Goal: Transaction & Acquisition: Purchase product/service

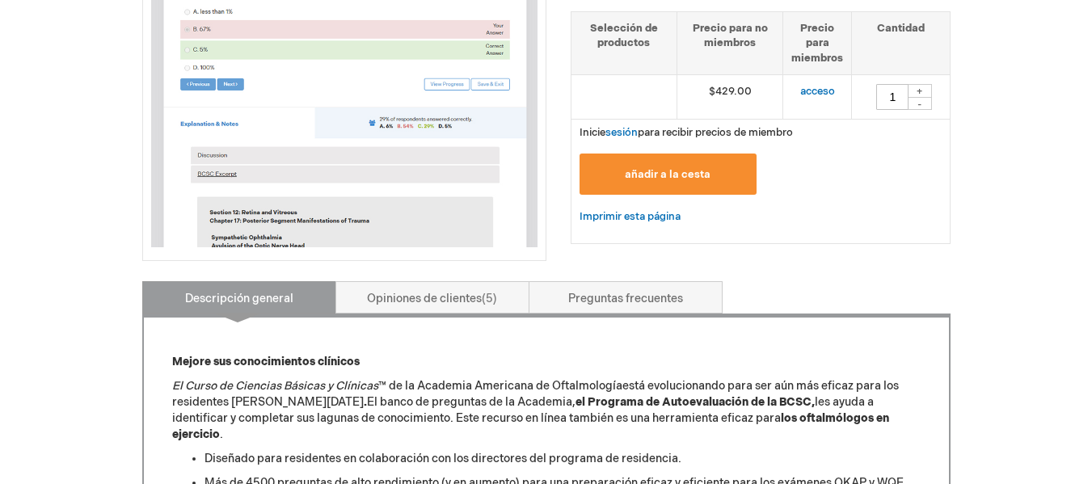
drag, startPoint x: 0, startPoint y: 0, endPoint x: 163, endPoint y: 270, distance: 315.4
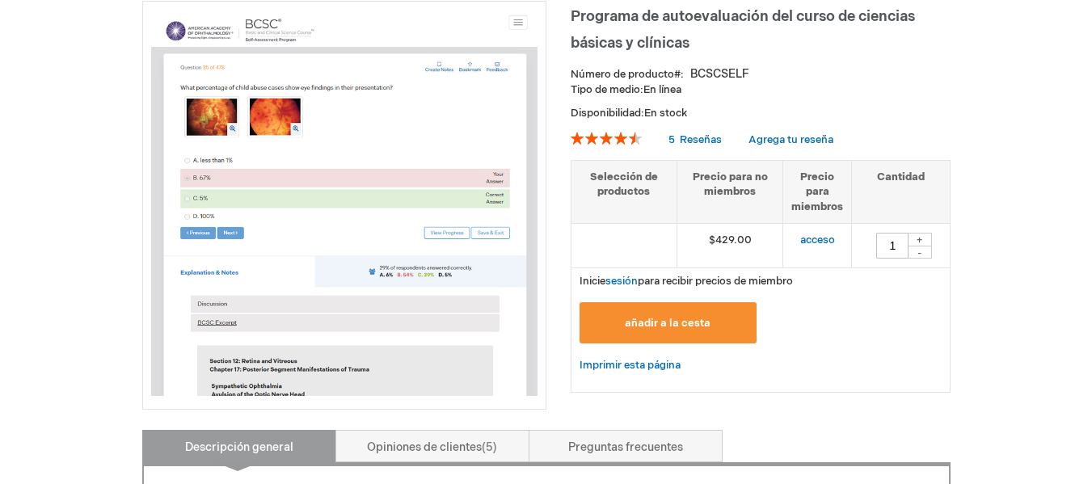
scroll to position [239, 0]
click at [817, 233] on font "acceso" at bounding box center [817, 239] width 35 height 13
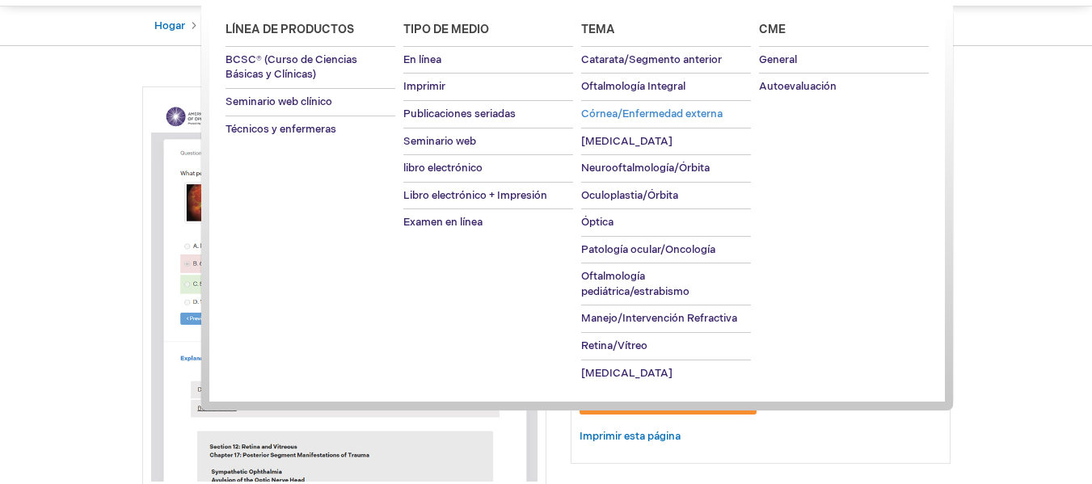
scroll to position [154, 0]
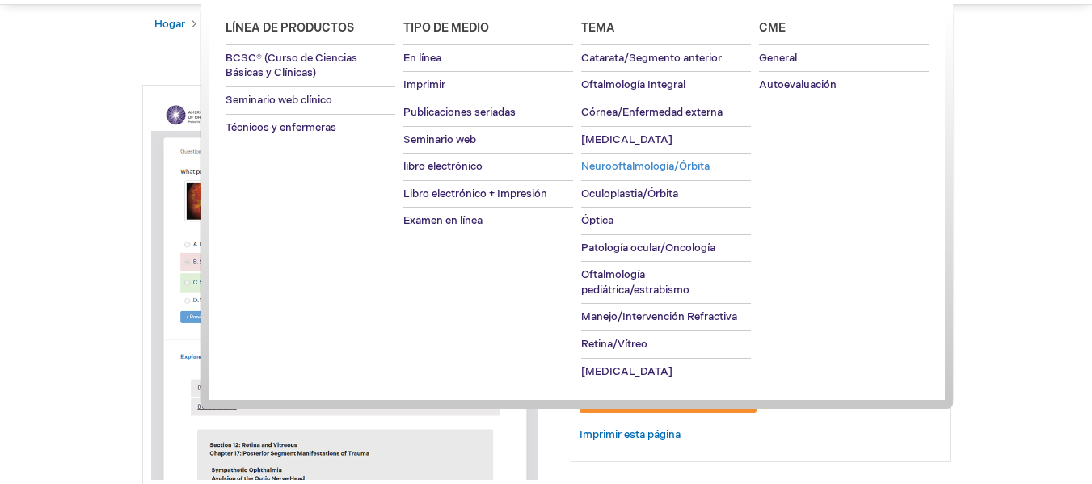
click at [612, 167] on font "Neurooftalmología/Órbita" at bounding box center [645, 166] width 128 height 13
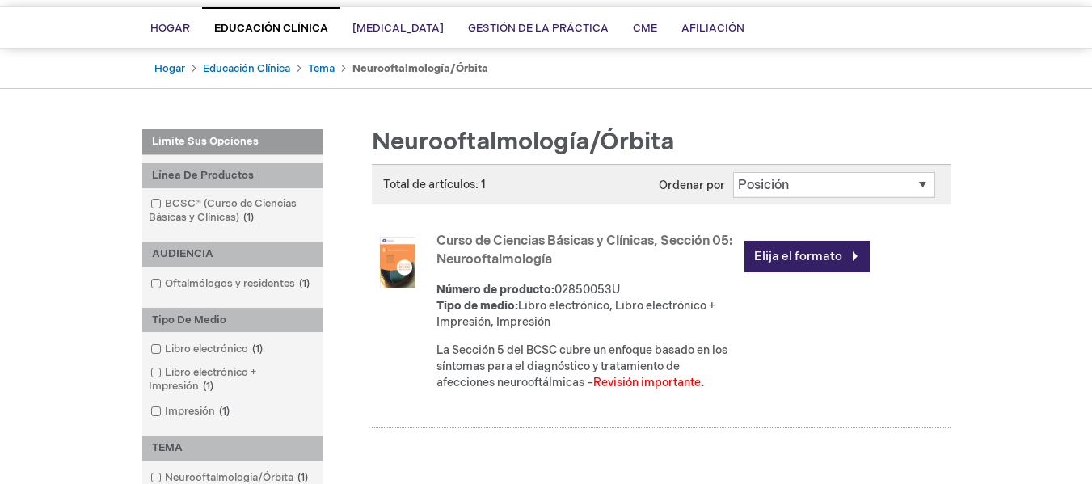
scroll to position [122, 0]
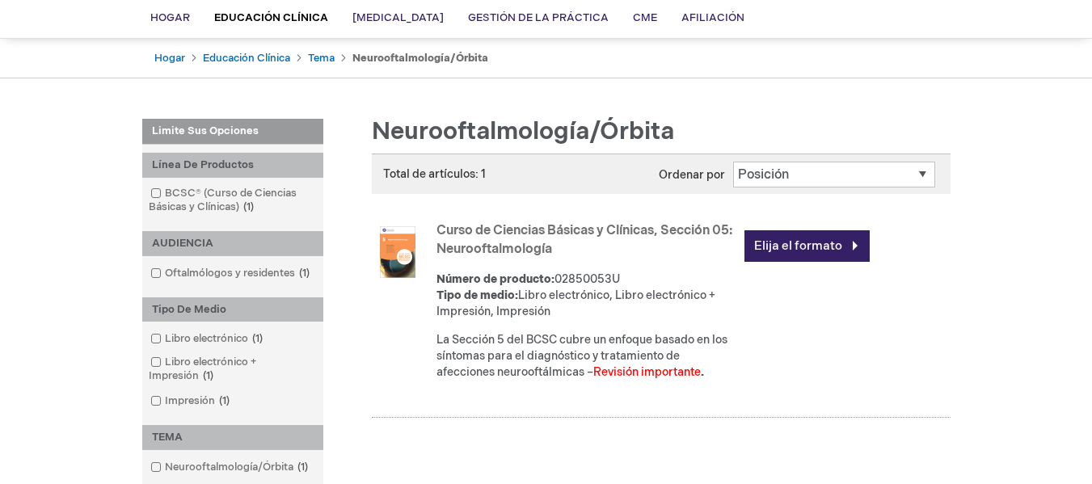
click at [879, 178] on select "Posición Nombre del producto: A a la Z Nombre del producto: Z a A Precio: Bajo …" at bounding box center [834, 175] width 202 height 26
click at [833, 236] on link "Elija el formato" at bounding box center [806, 246] width 125 height 32
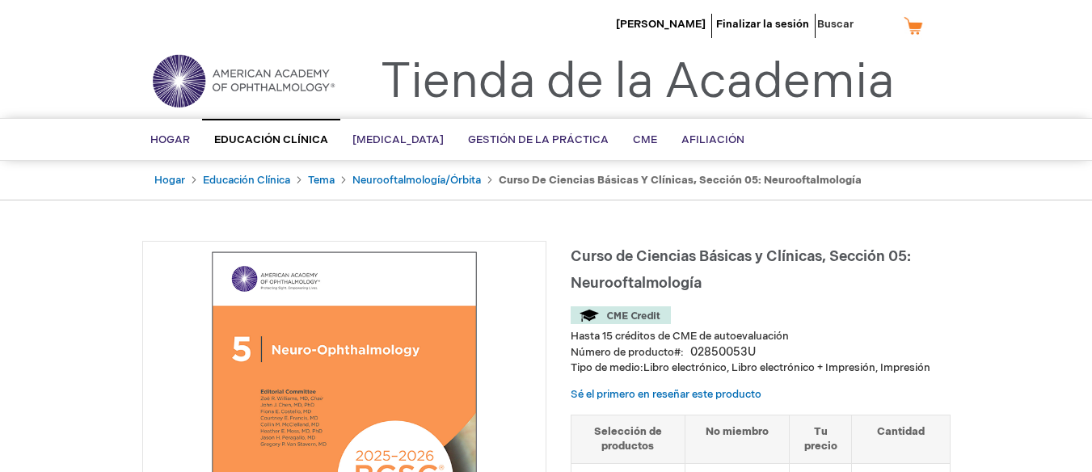
type input "0"
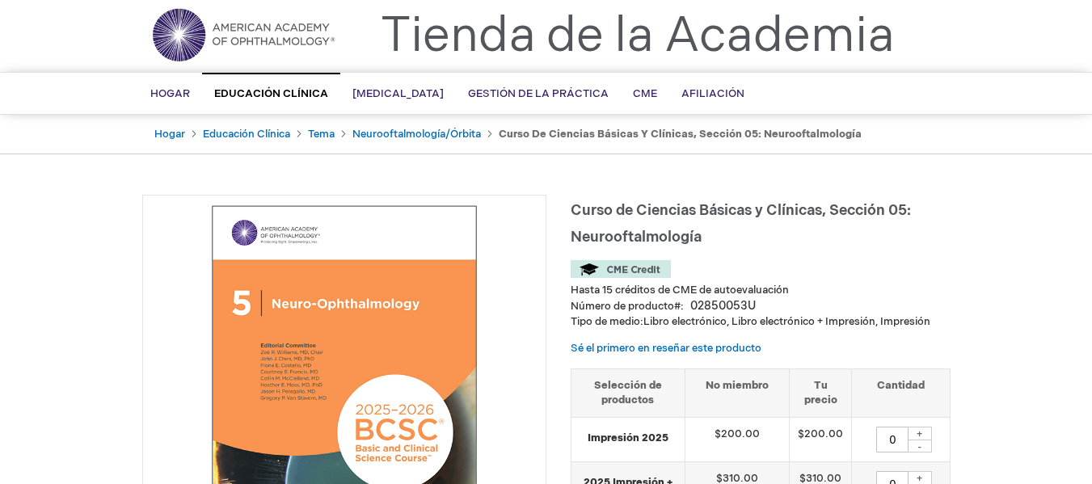
scroll to position [45, 0]
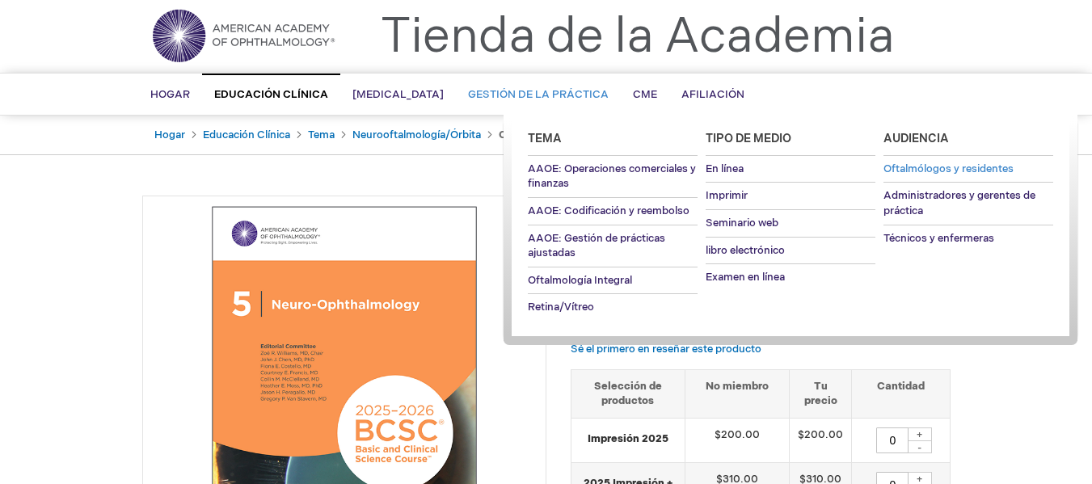
click at [939, 167] on font "Oftalmólogos y residentes" at bounding box center [948, 168] width 130 height 13
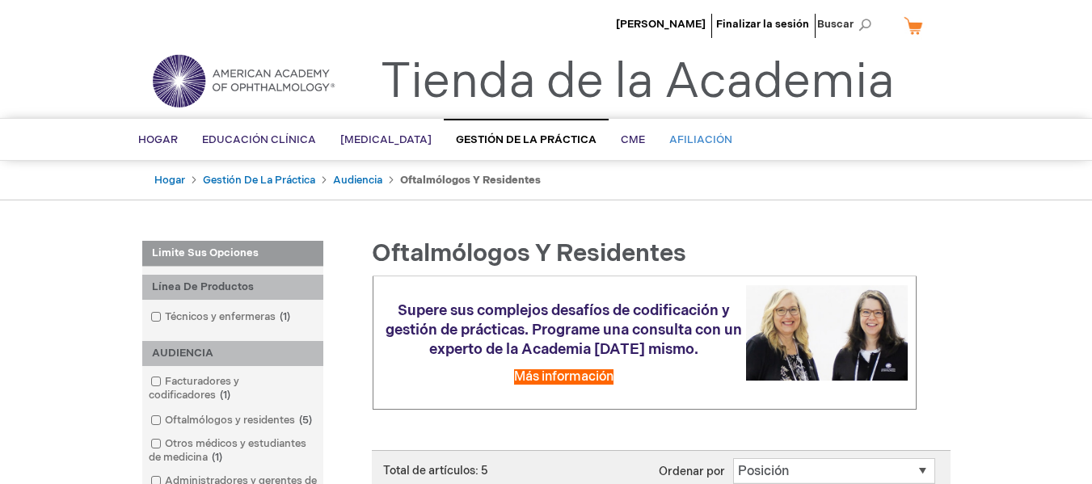
click at [744, 141] on link "Afiliación" at bounding box center [700, 140] width 87 height 40
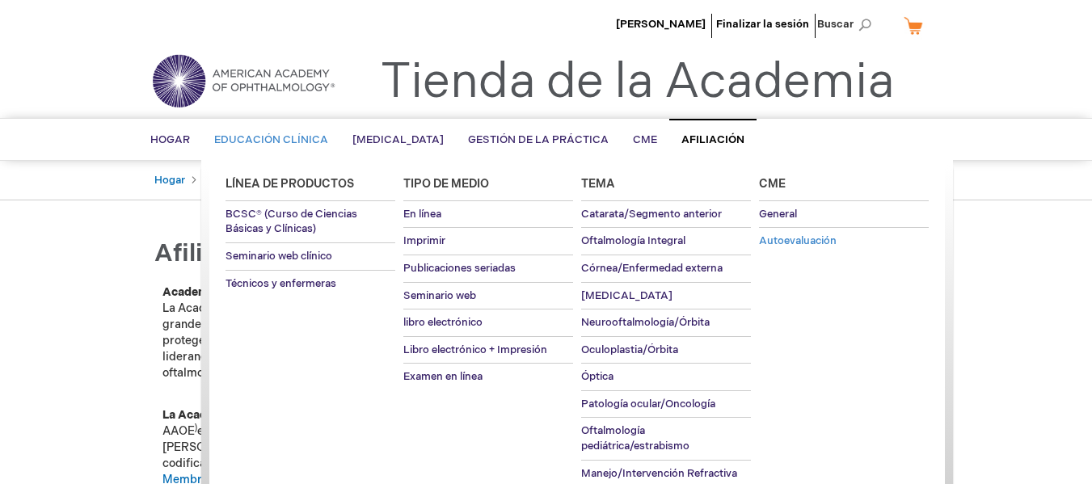
click at [782, 242] on font "Autoevaluación" at bounding box center [798, 240] width 78 height 13
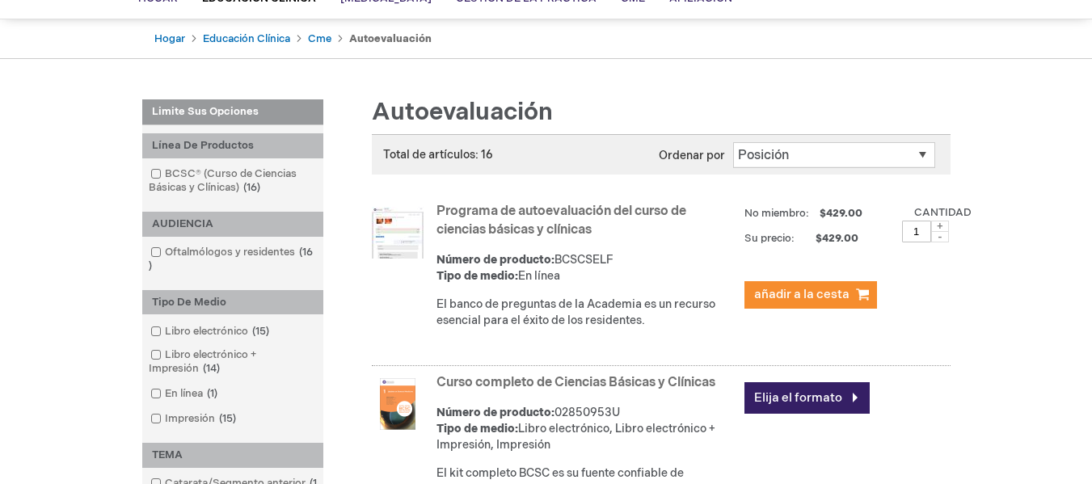
scroll to position [141, 0]
click at [772, 297] on font "añadir a la cesta" at bounding box center [801, 295] width 95 height 15
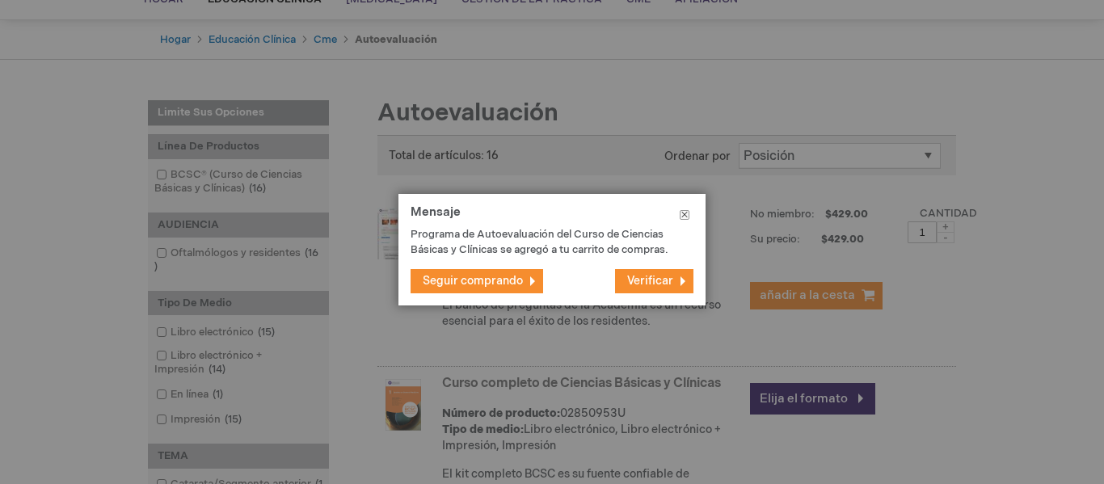
click at [686, 214] on button "Cerca" at bounding box center [684, 218] width 42 height 48
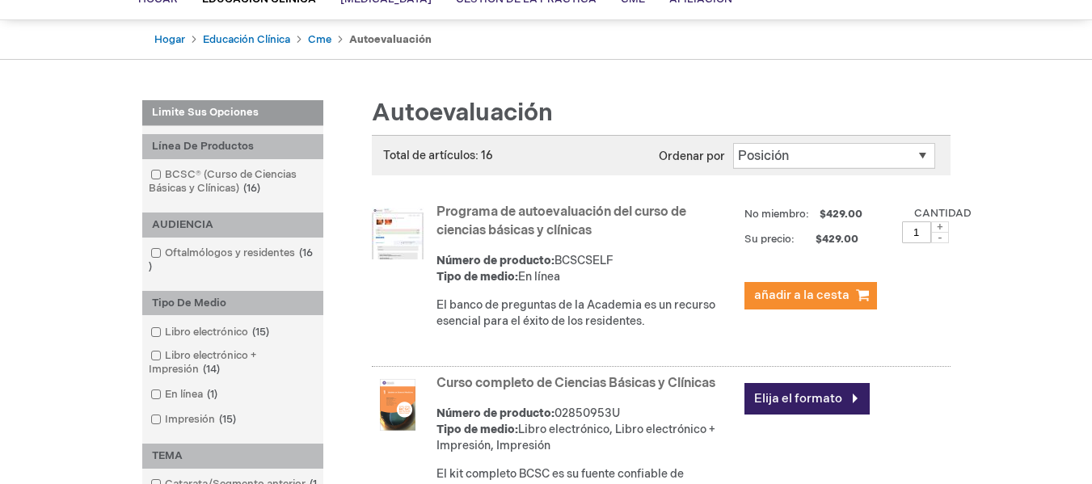
click at [546, 227] on font "Programa de autoevaluación del curso de ciencias básicas y clínicas" at bounding box center [561, 221] width 250 height 34
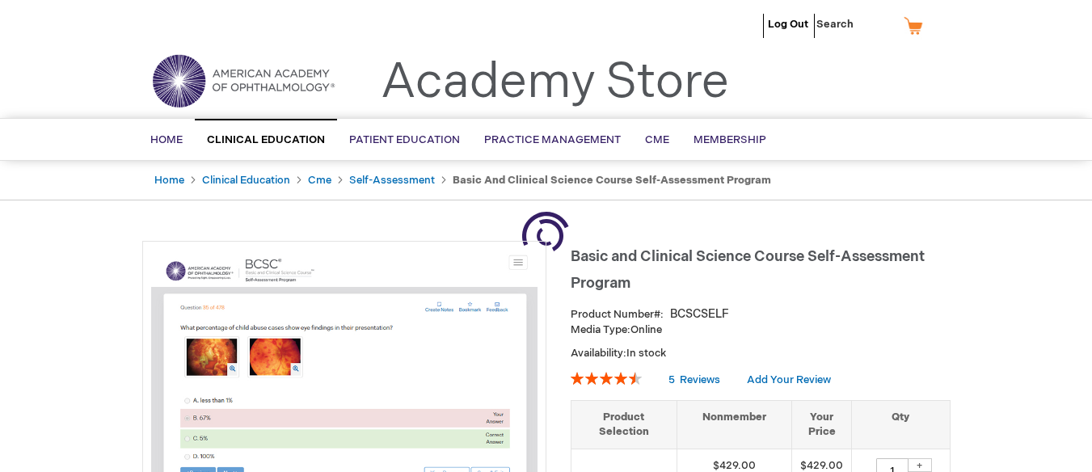
type input "1"
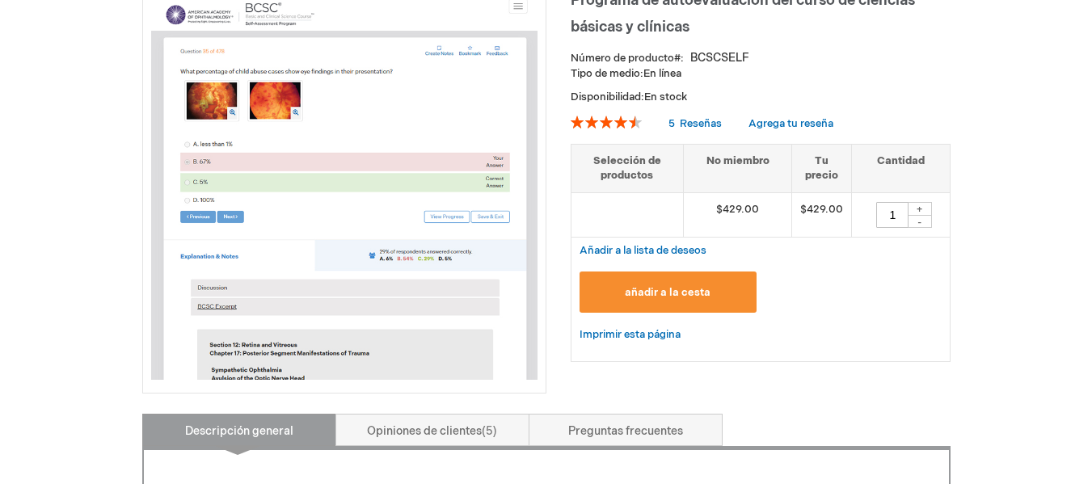
scroll to position [257, 0]
click at [489, 299] on img at bounding box center [344, 186] width 386 height 386
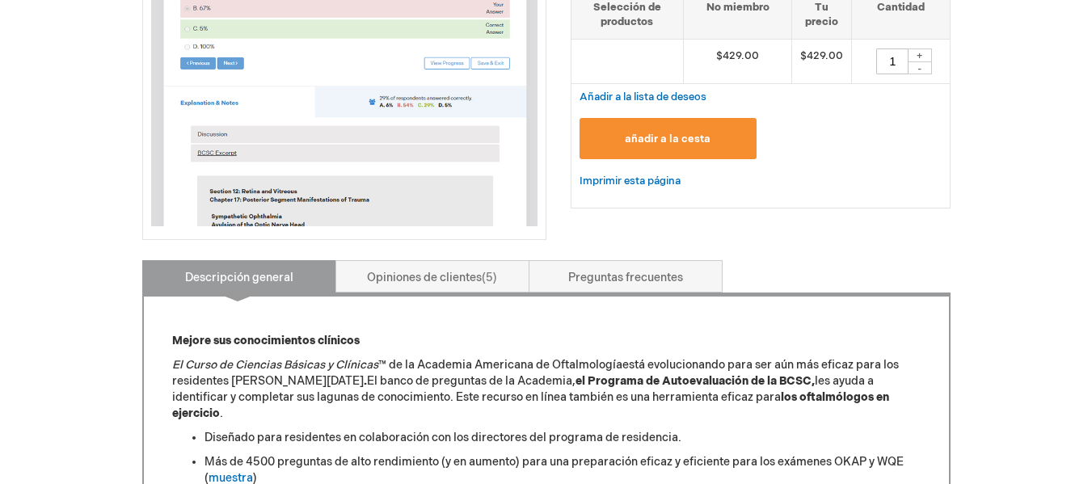
scroll to position [493, 0]
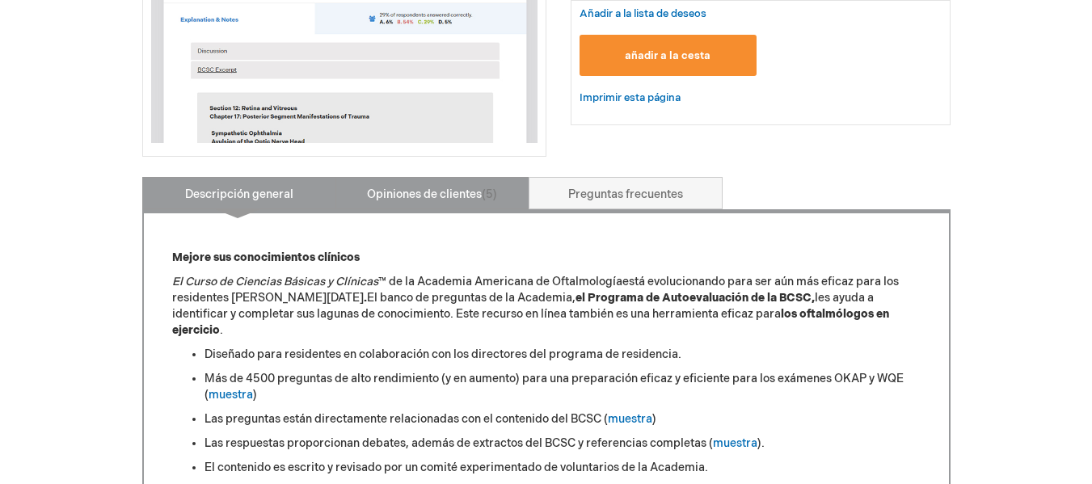
click at [448, 191] on font "Opiniones de clientes" at bounding box center [424, 194] width 115 height 14
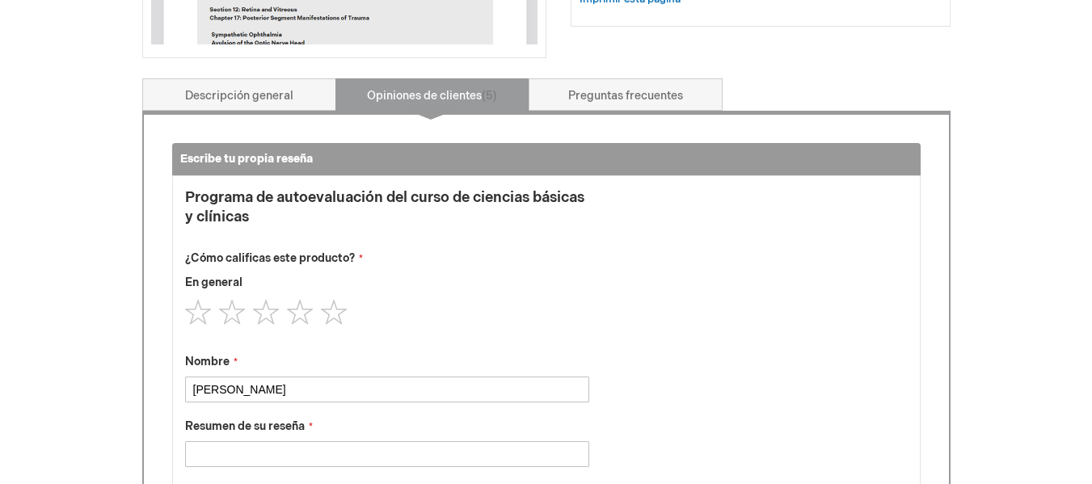
scroll to position [591, 0]
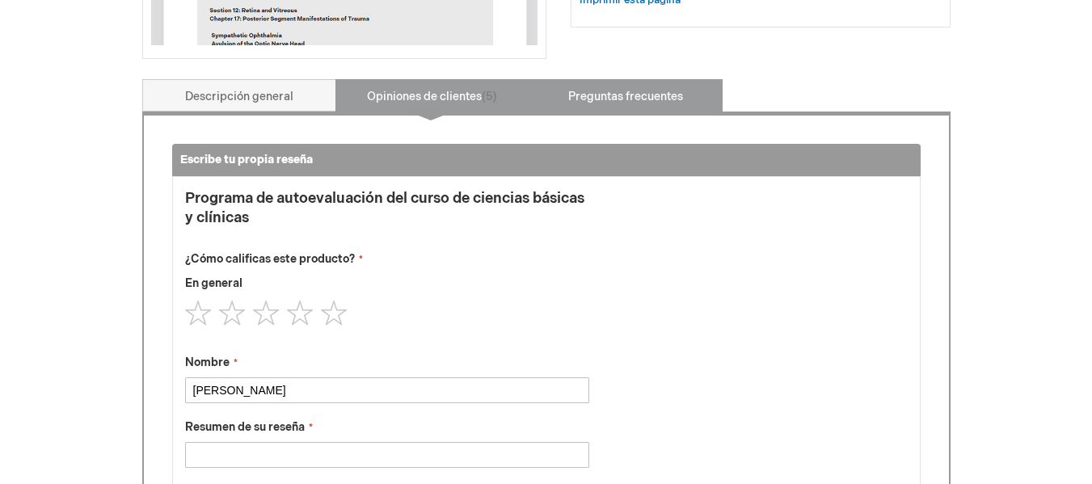
click at [573, 94] on font "Preguntas frecuentes" at bounding box center [625, 97] width 115 height 14
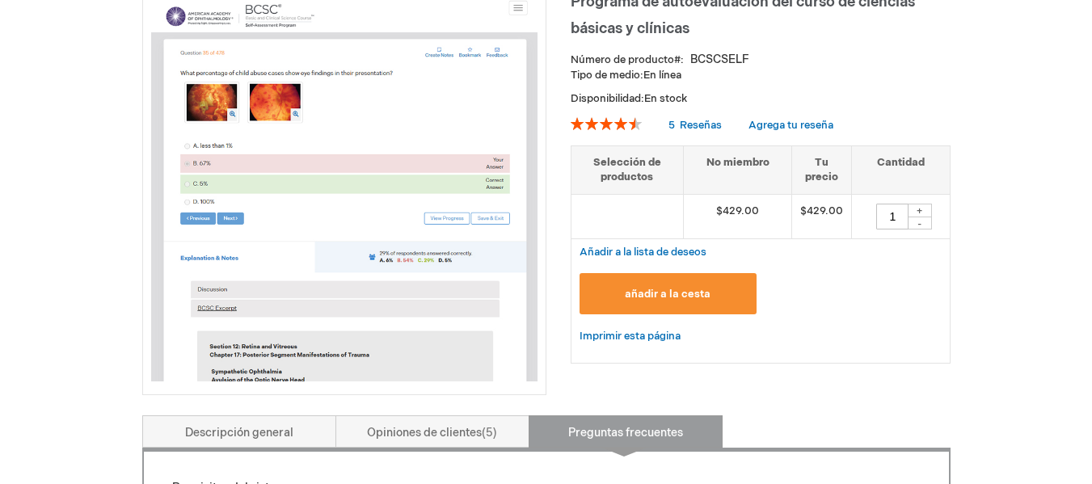
scroll to position [254, 0]
click at [663, 286] on button "añadir a la cesta" at bounding box center [668, 294] width 178 height 41
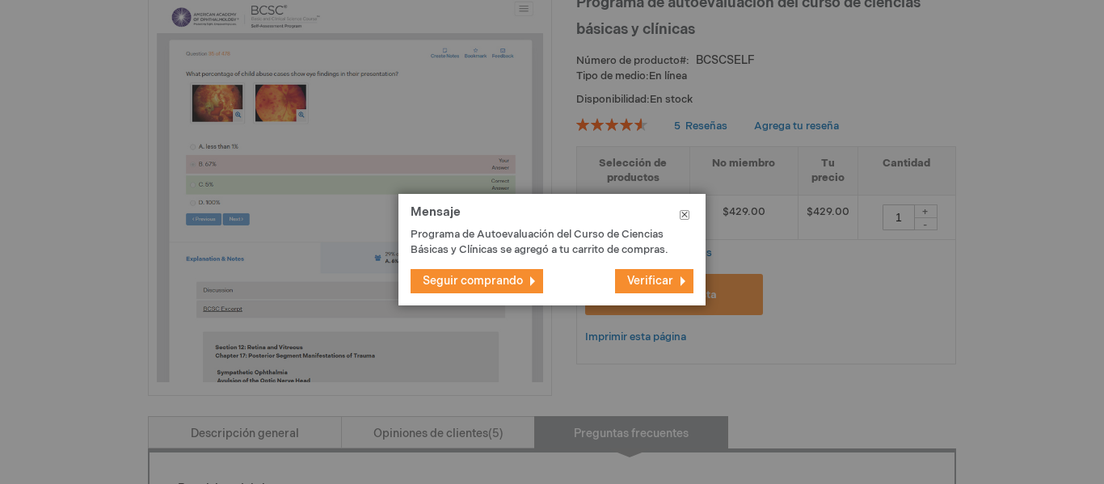
click at [688, 217] on button "Cerca" at bounding box center [684, 218] width 42 height 48
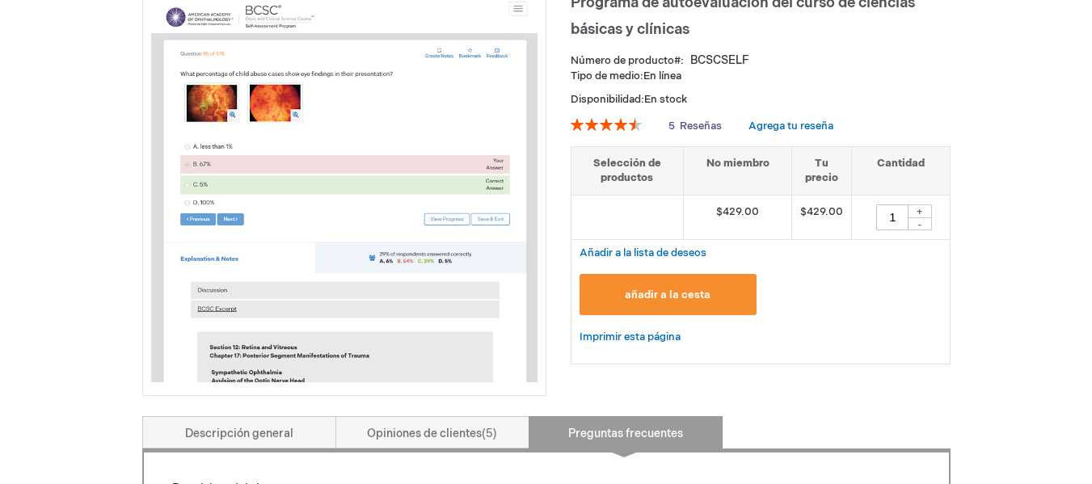
click at [698, 130] on font "Reseñas" at bounding box center [700, 126] width 42 height 13
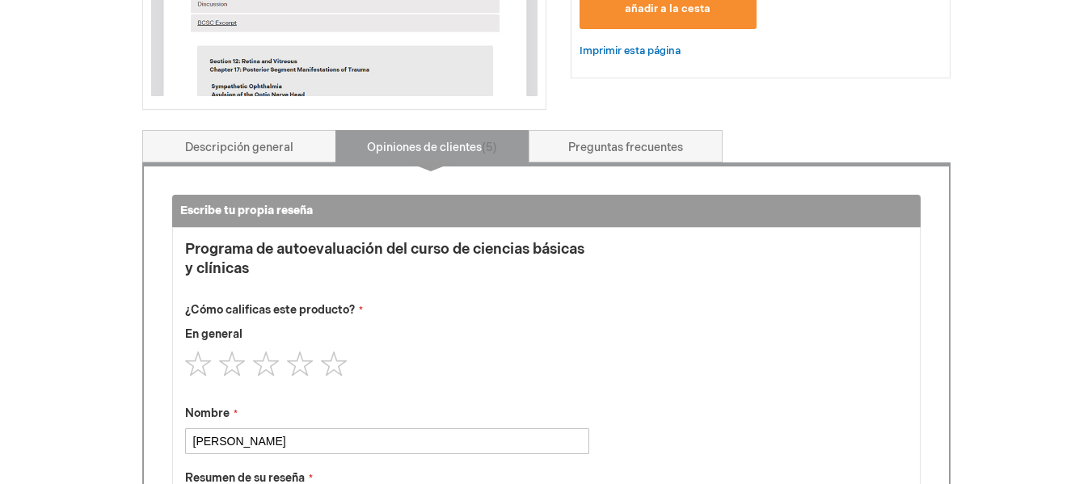
scroll to position [539, 0]
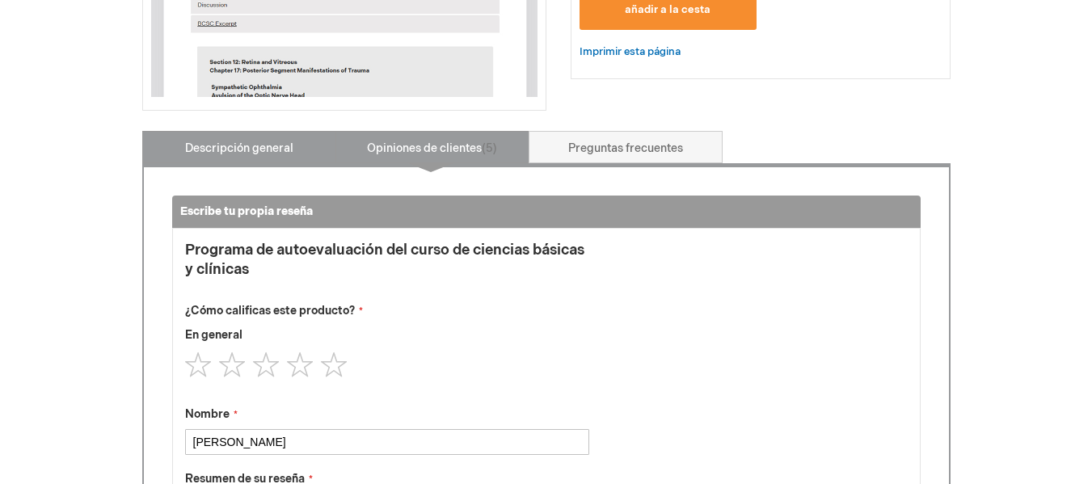
click at [279, 141] on link "Descripción general" at bounding box center [239, 147] width 194 height 32
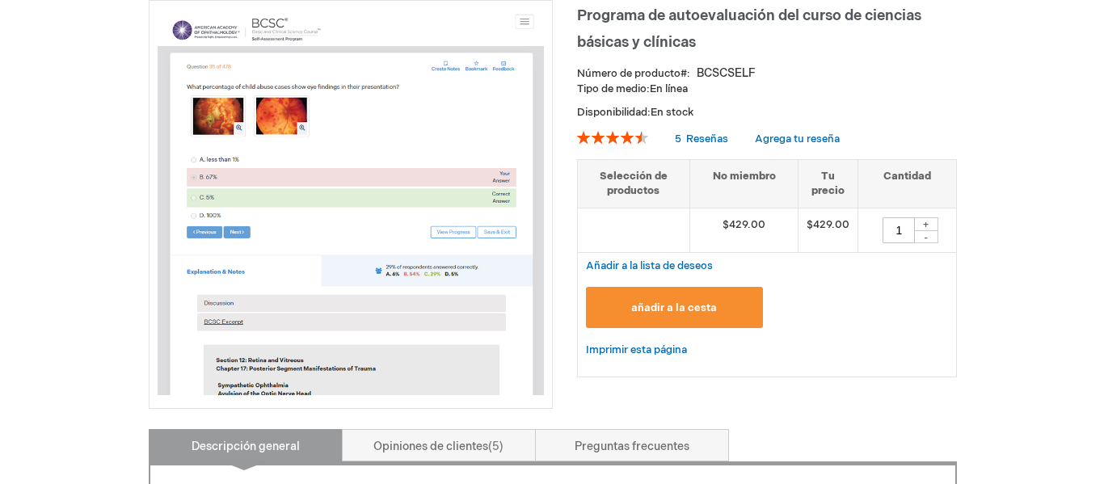
scroll to position [235, 0]
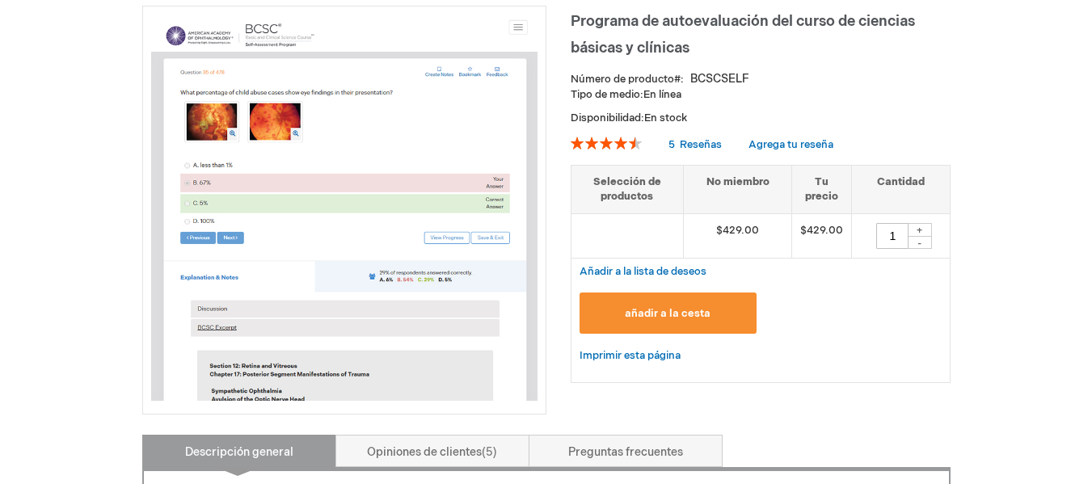
click at [673, 318] on font "añadir a la cesta" at bounding box center [668, 313] width 86 height 13
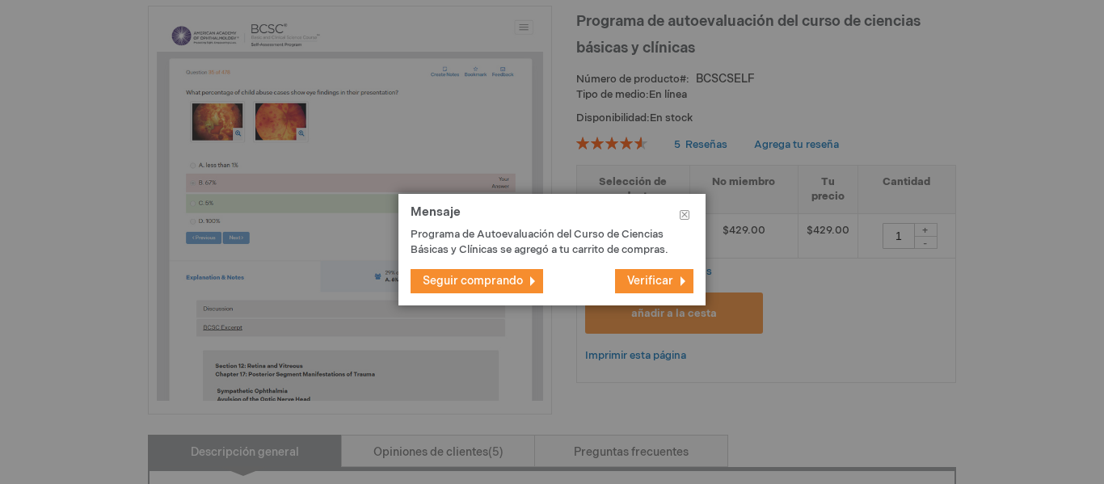
click at [671, 288] on font "Verificar" at bounding box center [650, 281] width 46 height 14
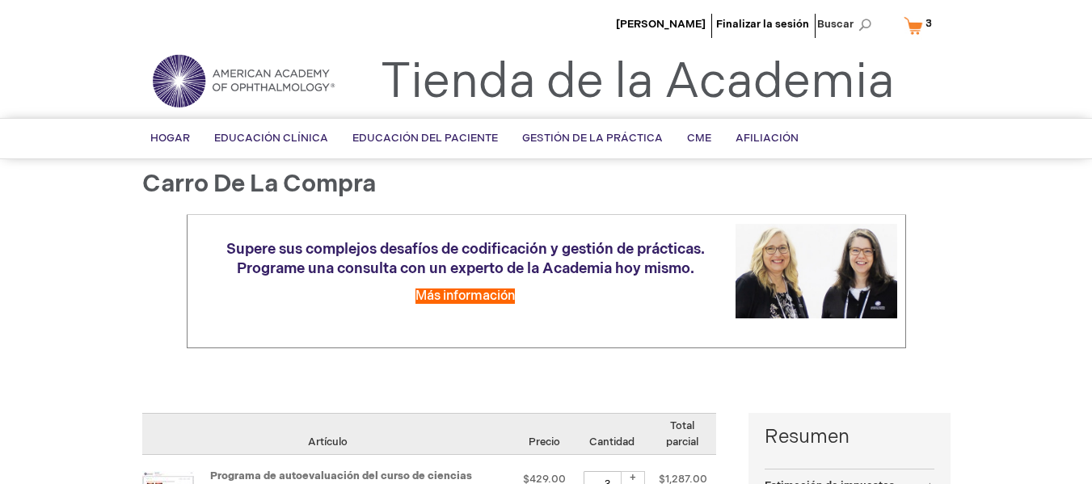
select select "AR"
select select "731"
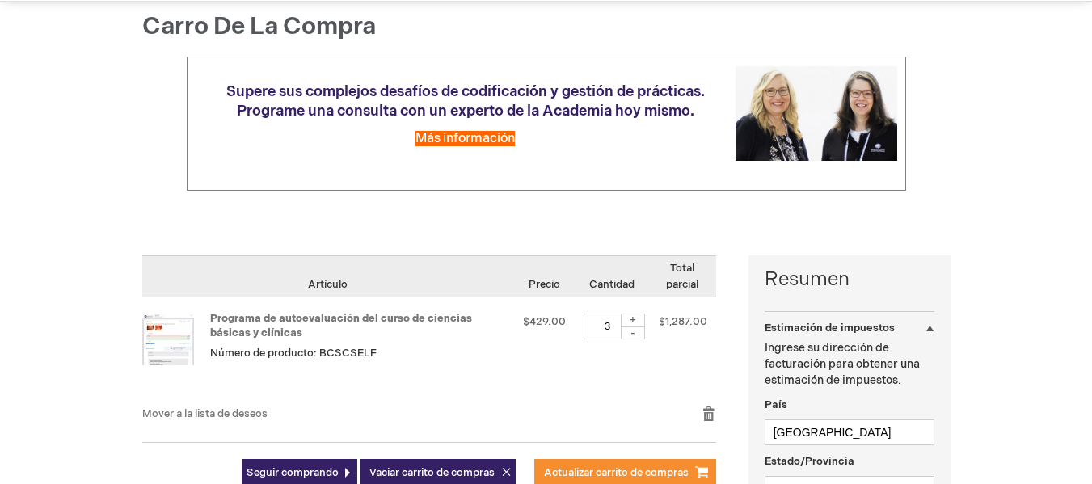
scroll to position [303, 0]
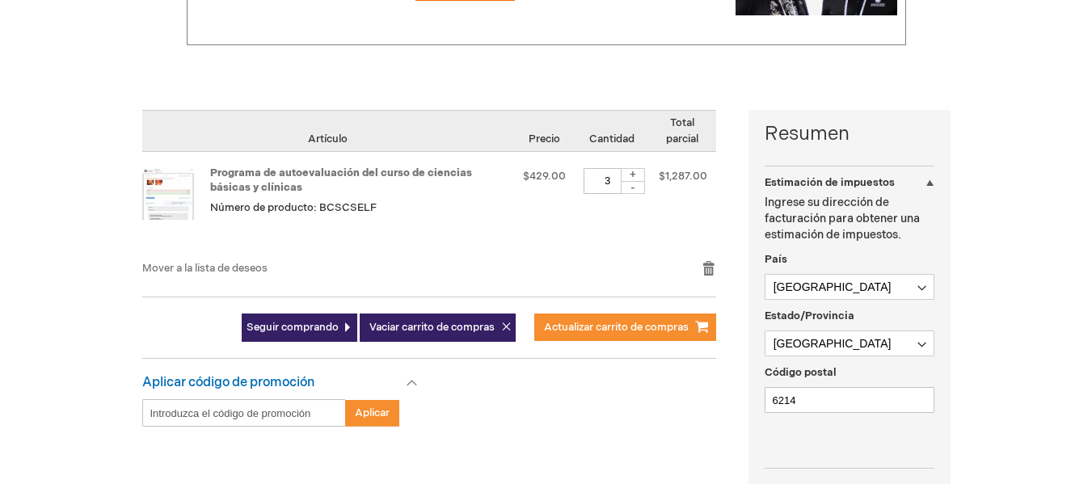
click at [630, 187] on font "-" at bounding box center [632, 188] width 5 height 14
type input "1"
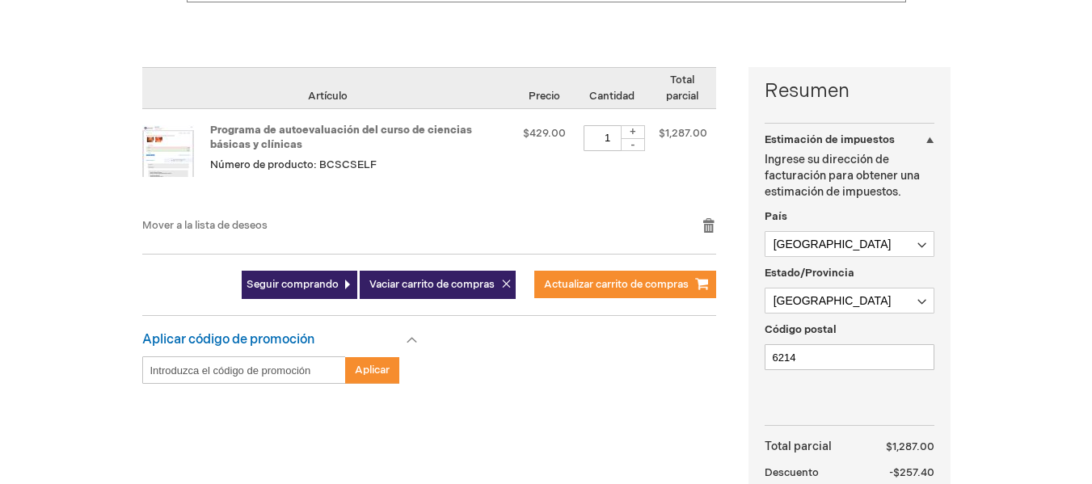
scroll to position [345, 0]
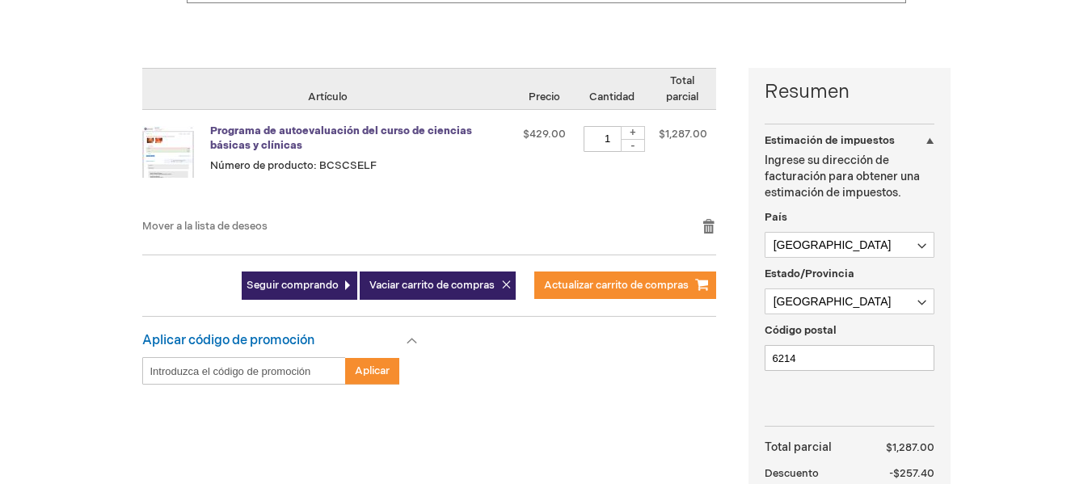
click at [421, 124] on font "Programa de autoevaluación del curso de ciencias básicas y clínicas" at bounding box center [341, 138] width 262 height 28
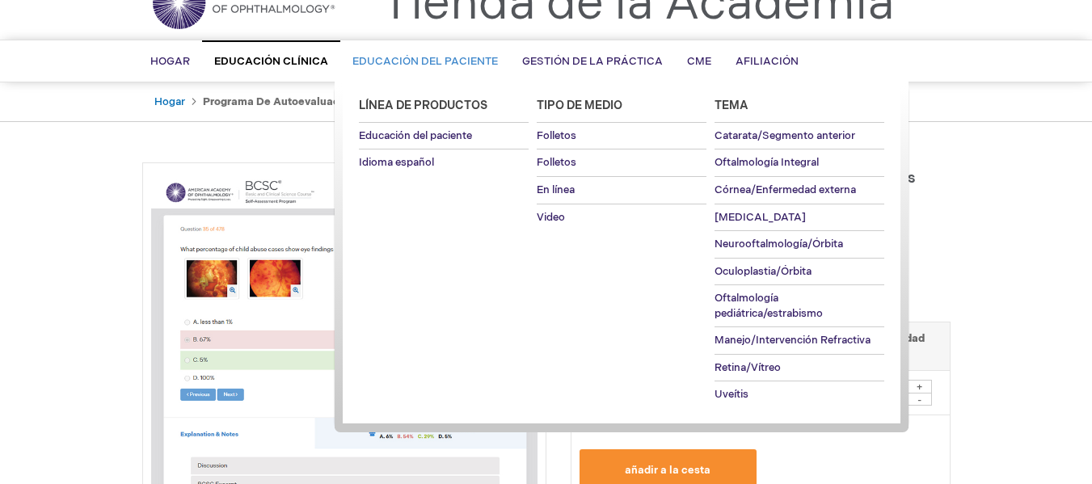
scroll to position [79, 0]
click at [388, 163] on font "Idioma español" at bounding box center [396, 161] width 75 height 13
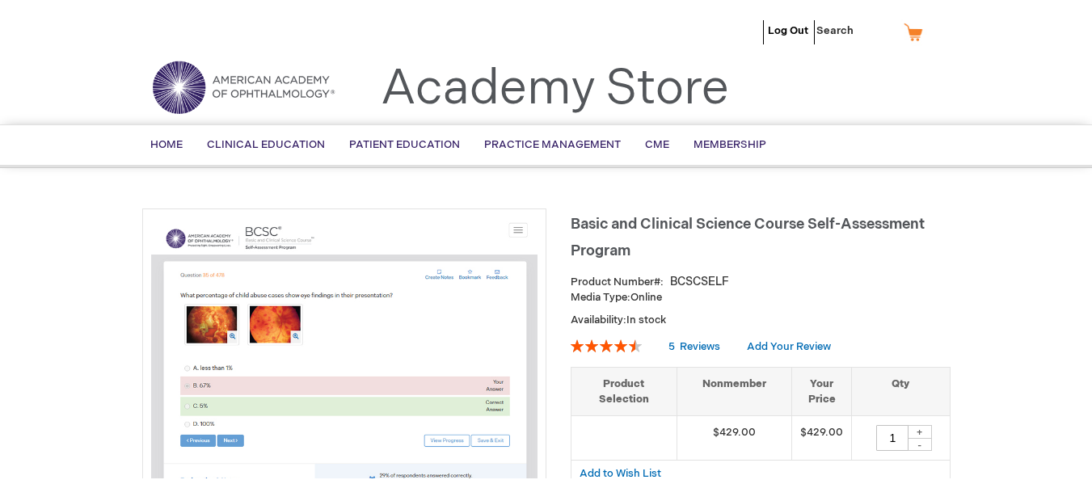
scroll to position [79, 0]
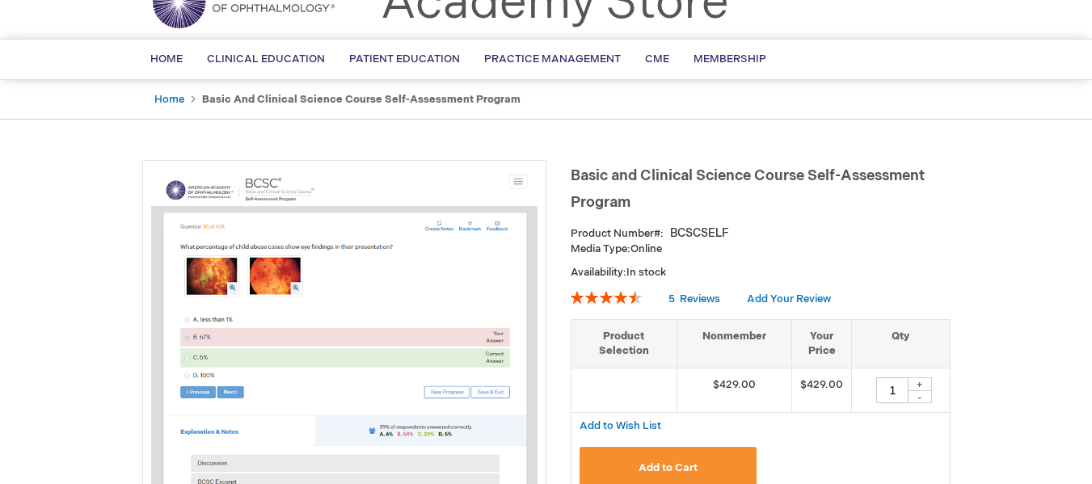
type input "1"
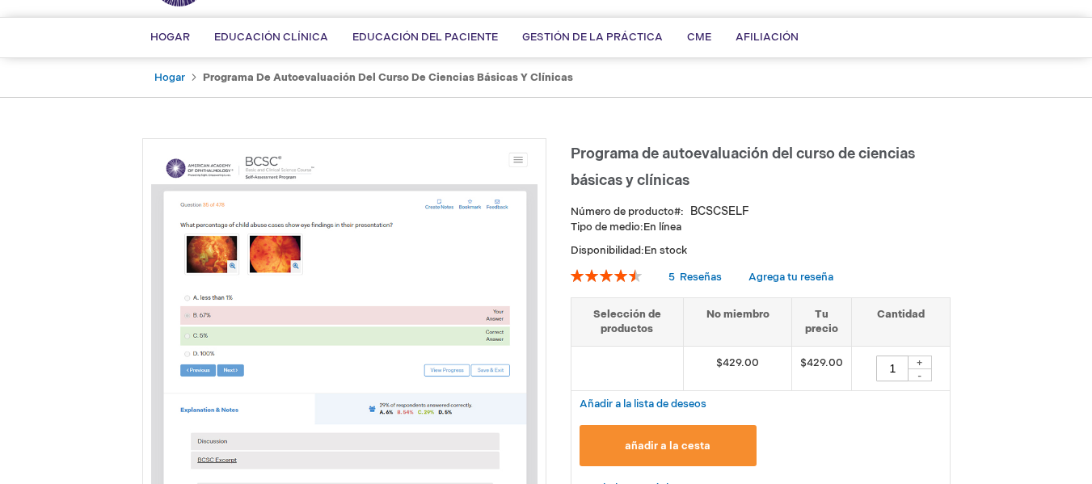
scroll to position [0, 0]
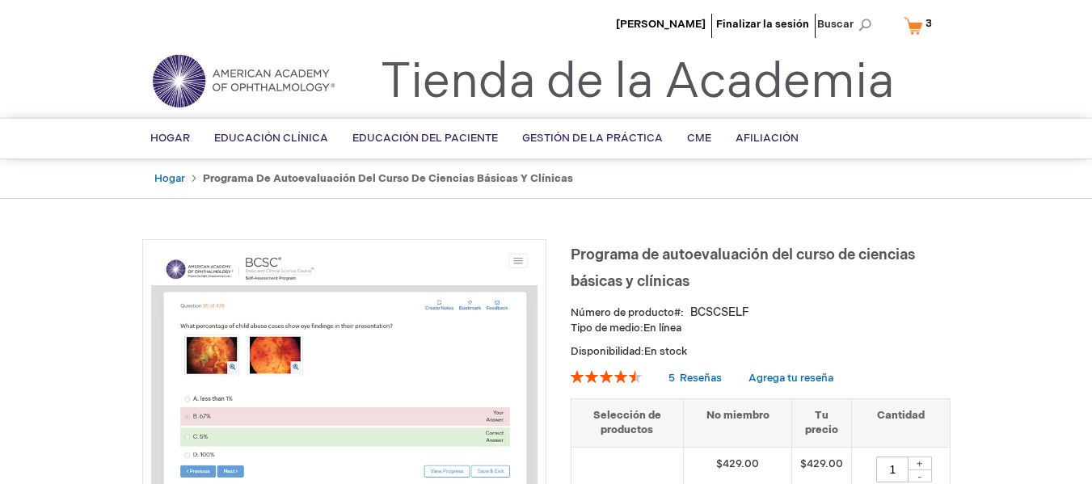
click at [913, 32] on link "Mi carrito 3 3 artículos" at bounding box center [921, 25] width 42 height 28
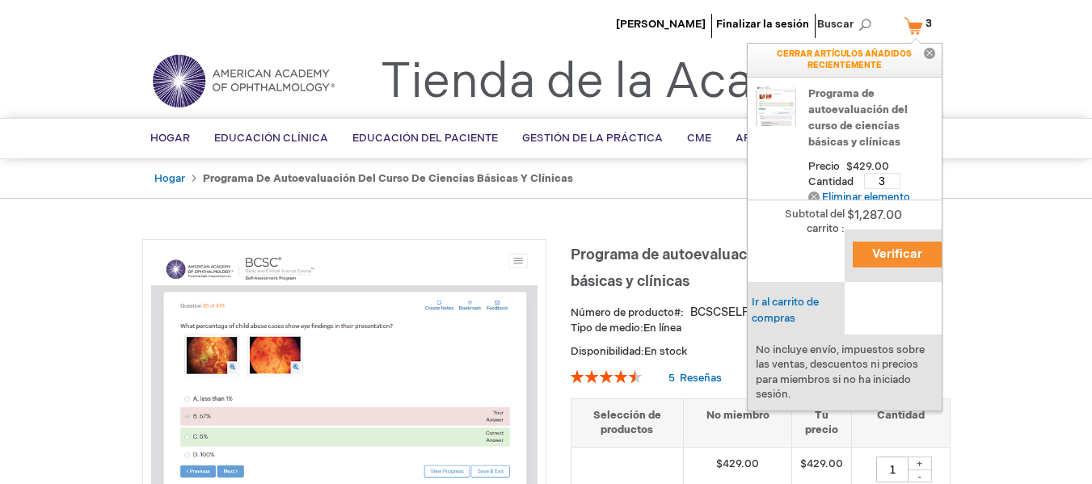
scroll to position [16, 0]
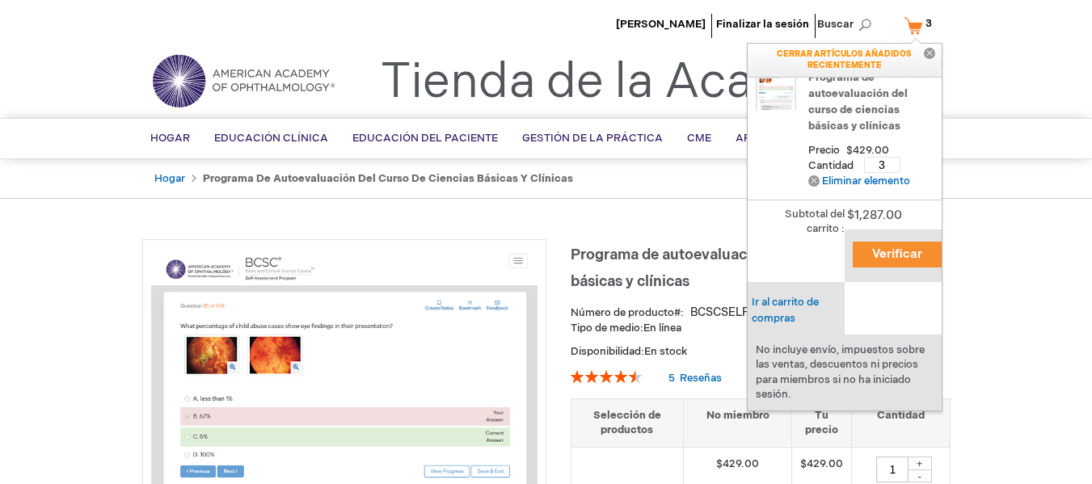
click at [884, 163] on input "3" at bounding box center [882, 165] width 36 height 16
type input "1"
click at [912, 167] on font "Actualizar" at bounding box center [910, 164] width 49 height 13
click at [802, 300] on font "Ir al carrito de compras" at bounding box center [782, 310] width 67 height 29
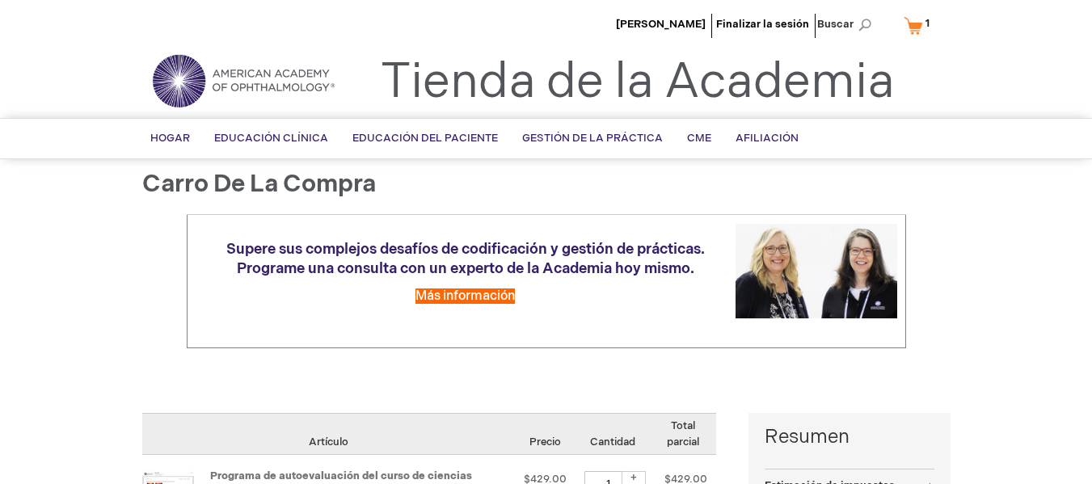
select select "AR"
select select "731"
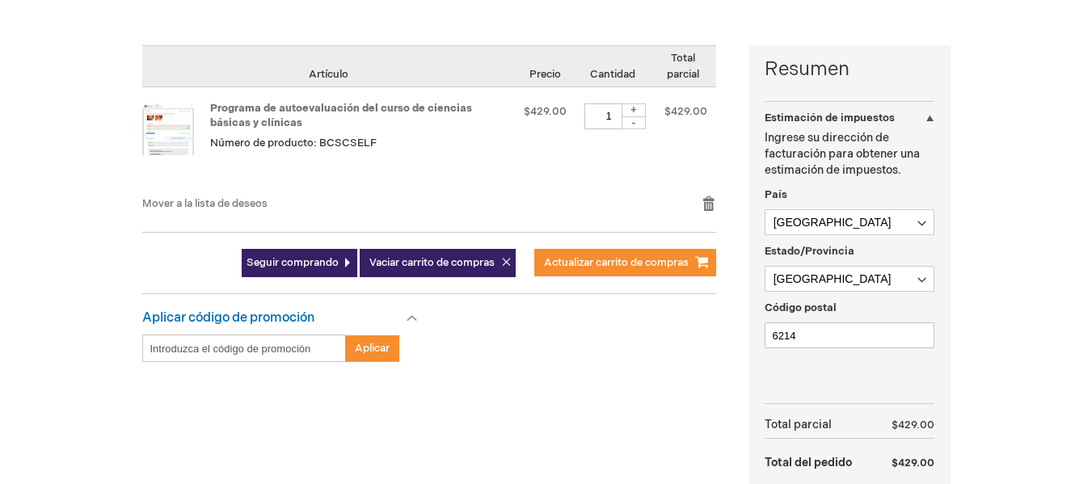
scroll to position [366, 0]
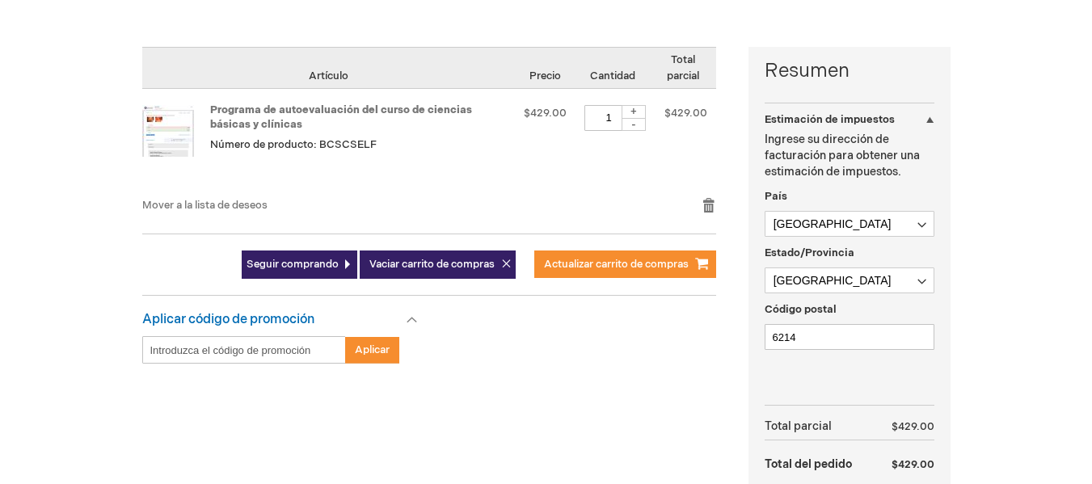
click at [417, 320] on div "Aplicar código de promoción" at bounding box center [280, 324] width 276 height 24
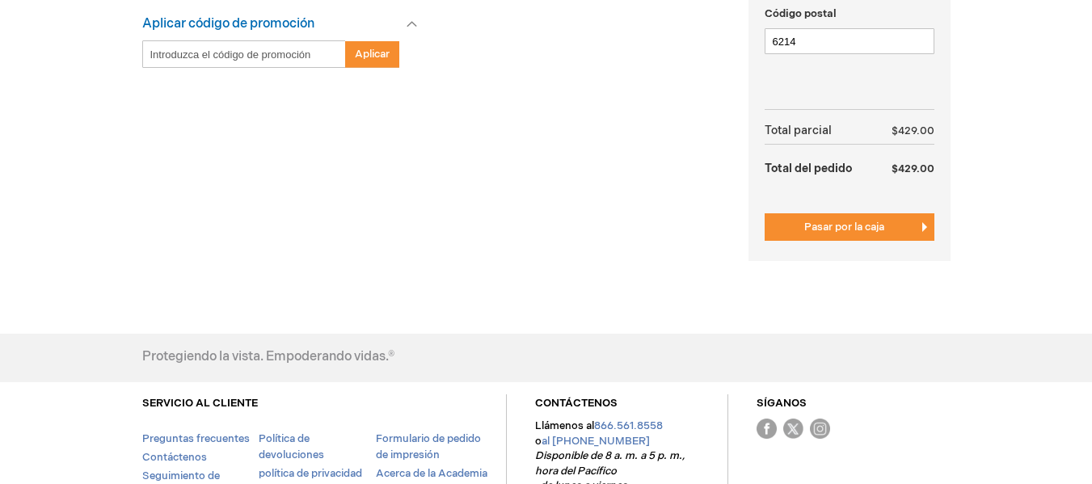
scroll to position [663, 0]
click at [837, 228] on font "Pasar por la caja" at bounding box center [844, 226] width 80 height 13
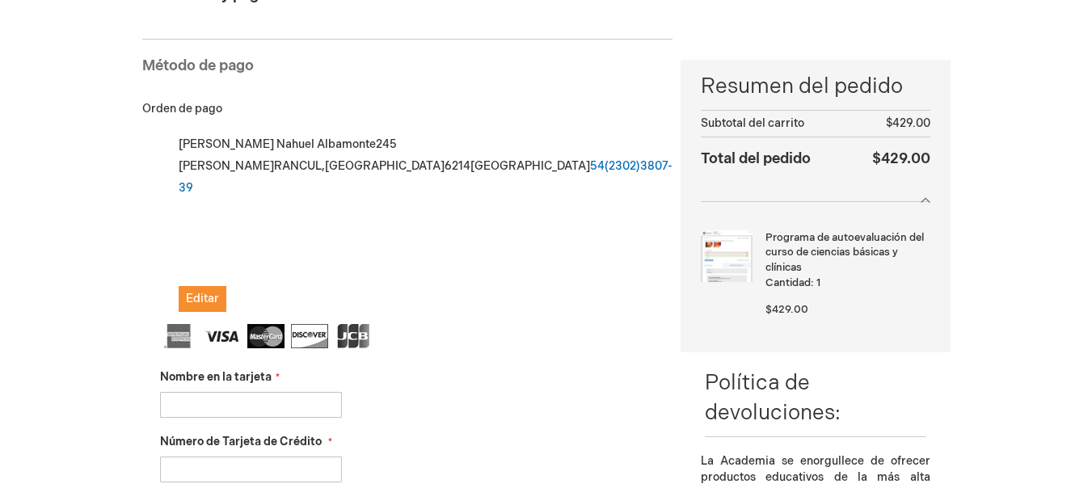
scroll to position [198, 0]
click at [893, 340] on li "Programa de autoevaluación del curso de ciencias básicas y clínicas Cantidad 1 …" at bounding box center [815, 278] width 229 height 126
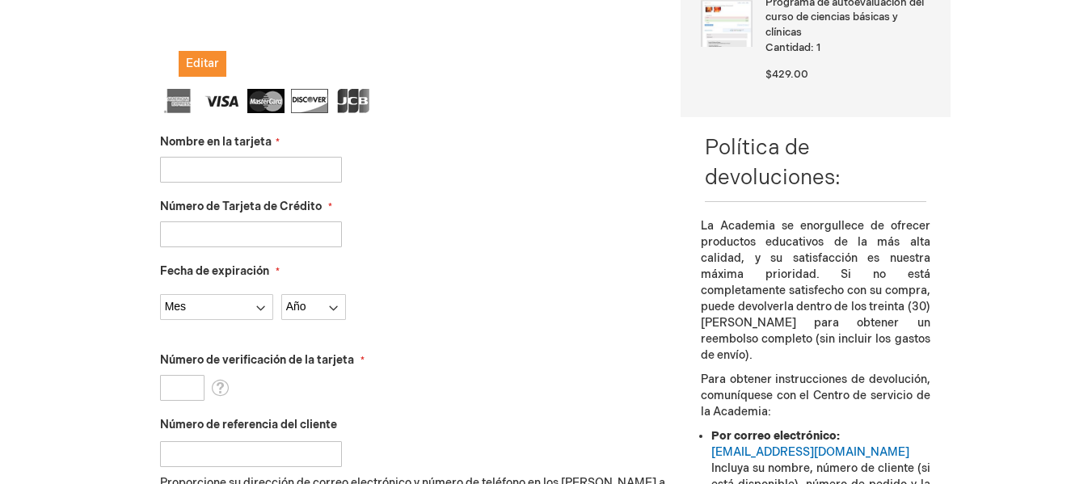
scroll to position [435, 0]
